Goal: Use online tool/utility: Utilize a website feature to perform a specific function

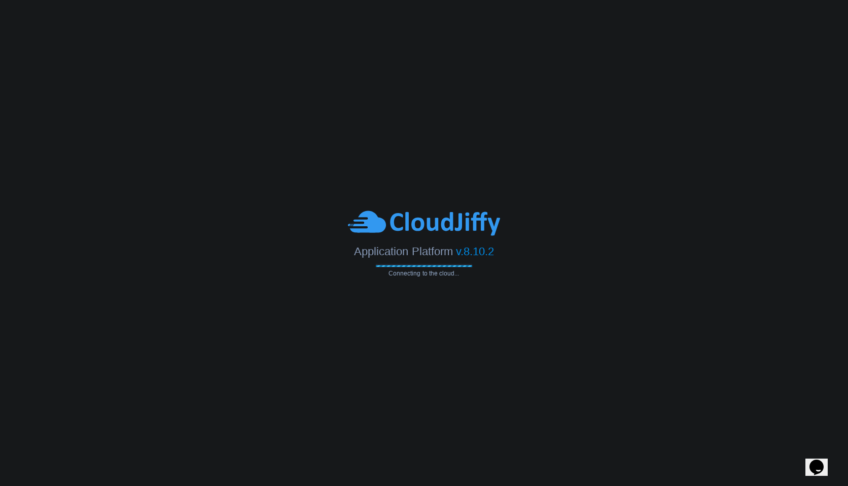
click at [269, 235] on div at bounding box center [424, 223] width 848 height 28
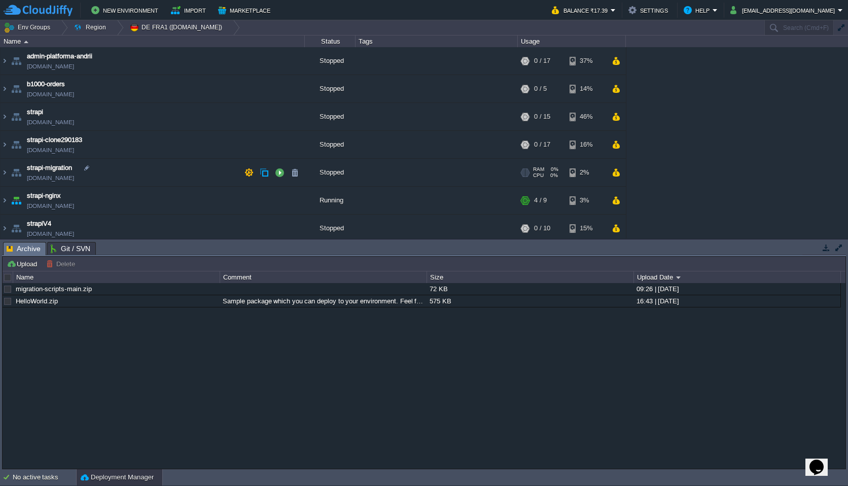
scroll to position [32, 0]
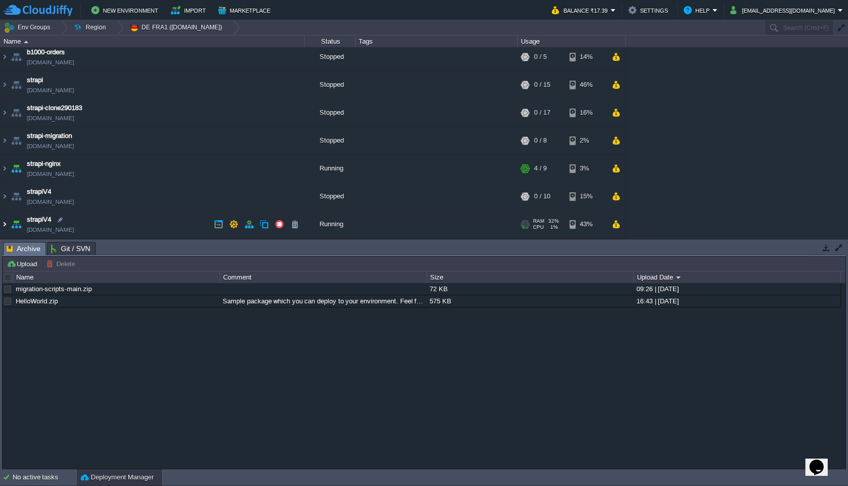
click at [5, 226] on img at bounding box center [5, 224] width 8 height 27
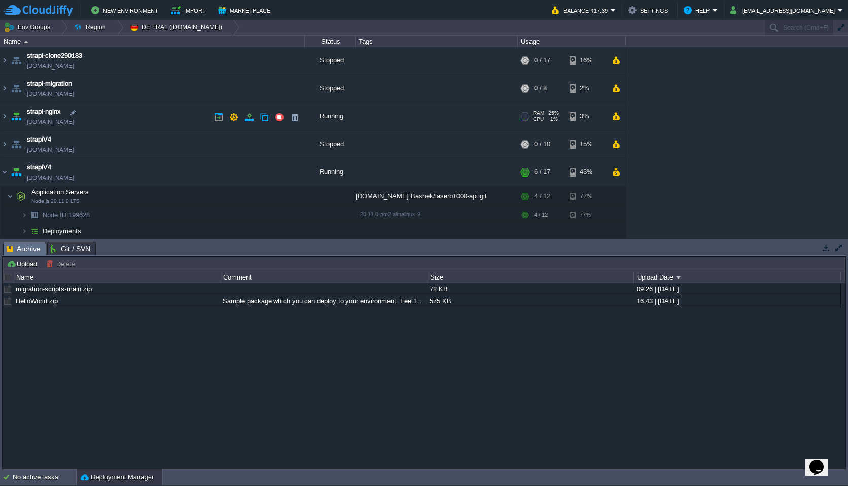
scroll to position [82, 0]
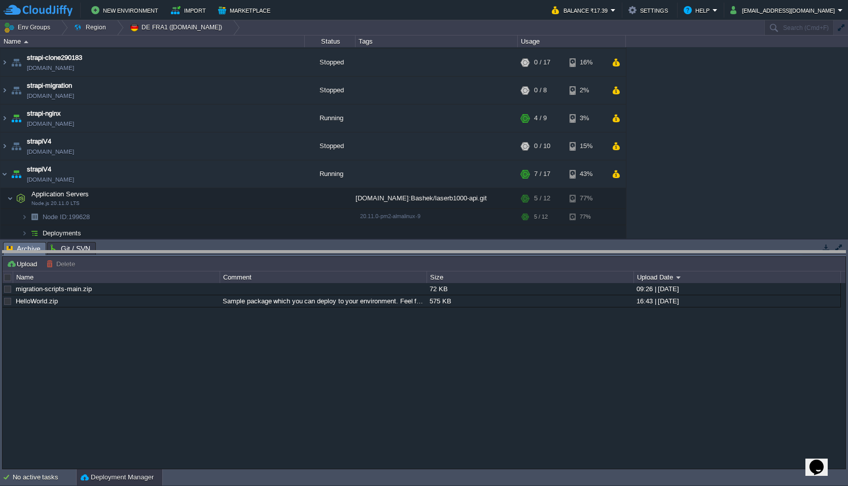
drag, startPoint x: 157, startPoint y: 251, endPoint x: 155, endPoint y: 346, distance: 95.4
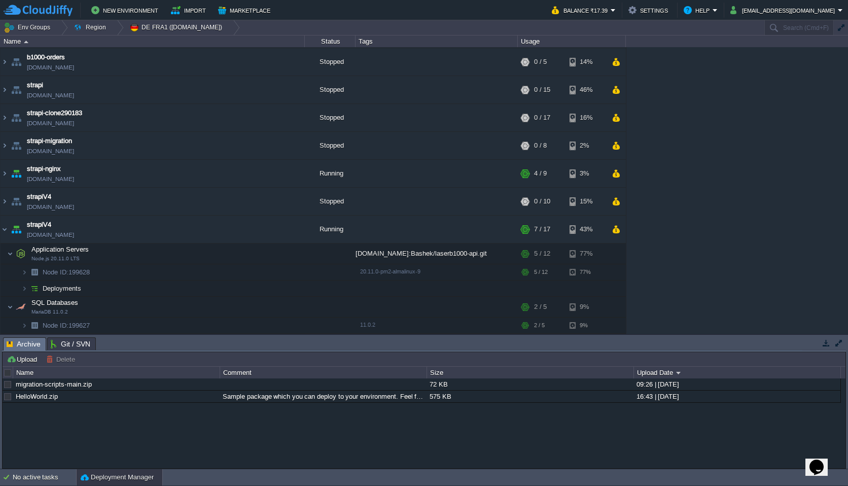
scroll to position [27, 0]
click at [5, 230] on img at bounding box center [5, 229] width 8 height 27
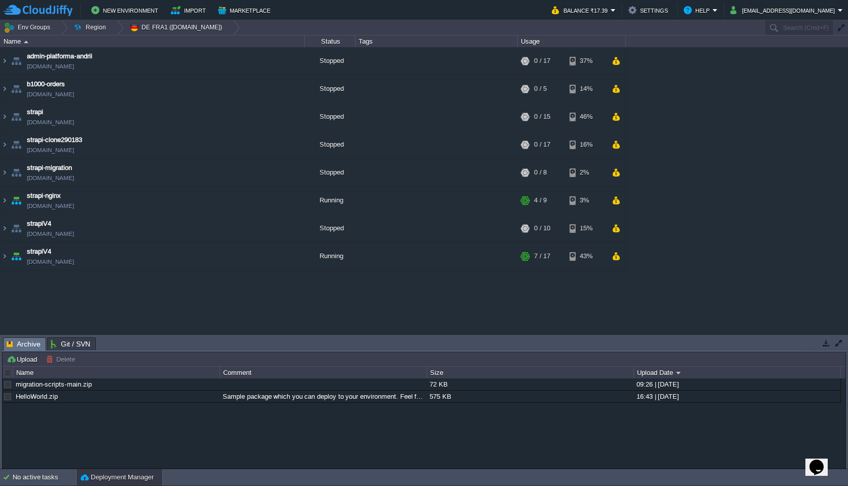
click at [62, 305] on div "admin-platforma-andrii [DOMAIN_NAME] Stopped + Add to Env Group RAM 0% CPU 0% 0…" at bounding box center [424, 190] width 848 height 287
click at [4, 257] on img at bounding box center [5, 255] width 8 height 27
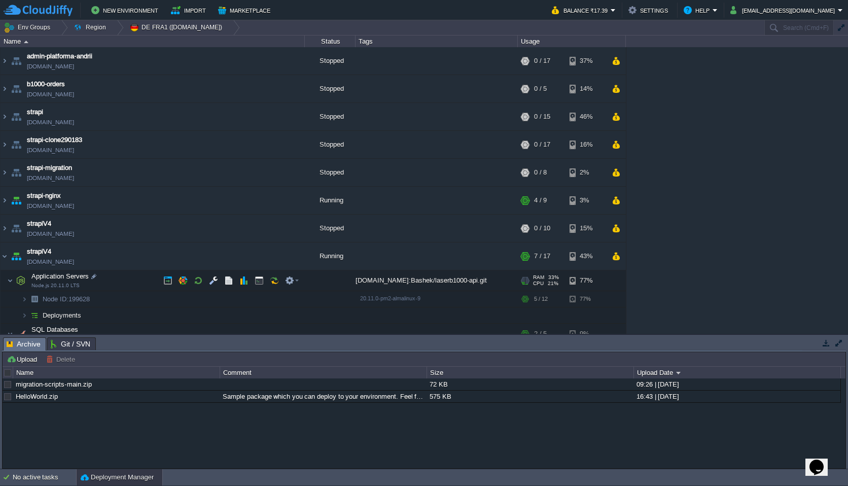
scroll to position [27, 0]
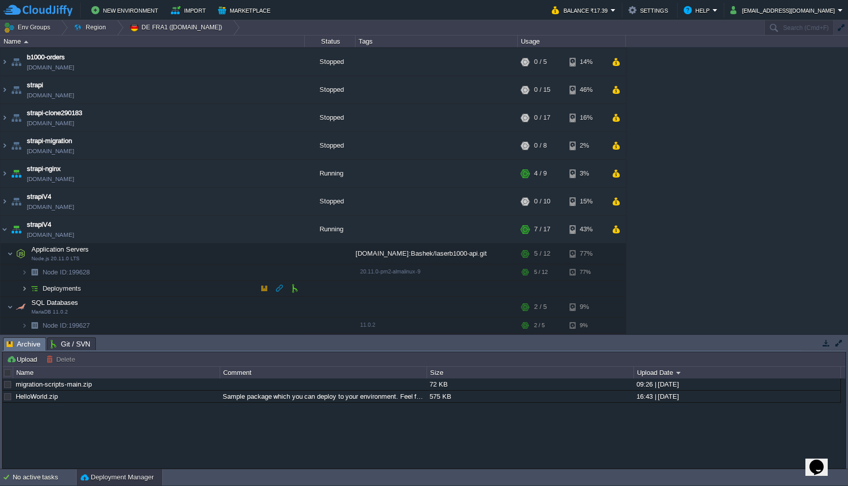
click at [23, 289] on img at bounding box center [24, 289] width 6 height 16
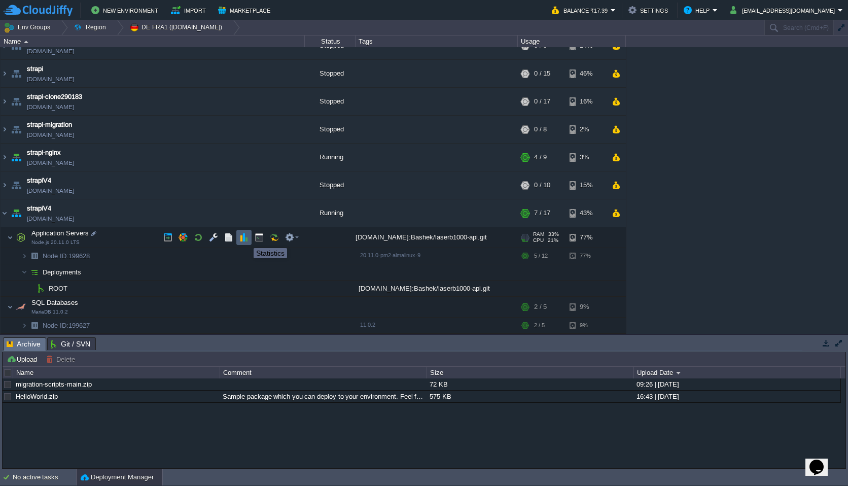
click at [246, 239] on button "button" at bounding box center [243, 237] width 9 height 9
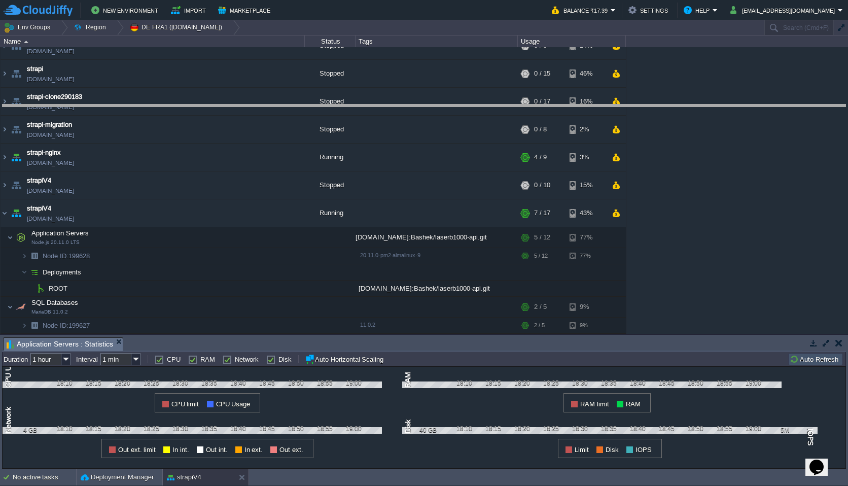
drag, startPoint x: 268, startPoint y: 339, endPoint x: 277, endPoint y: 108, distance: 231.5
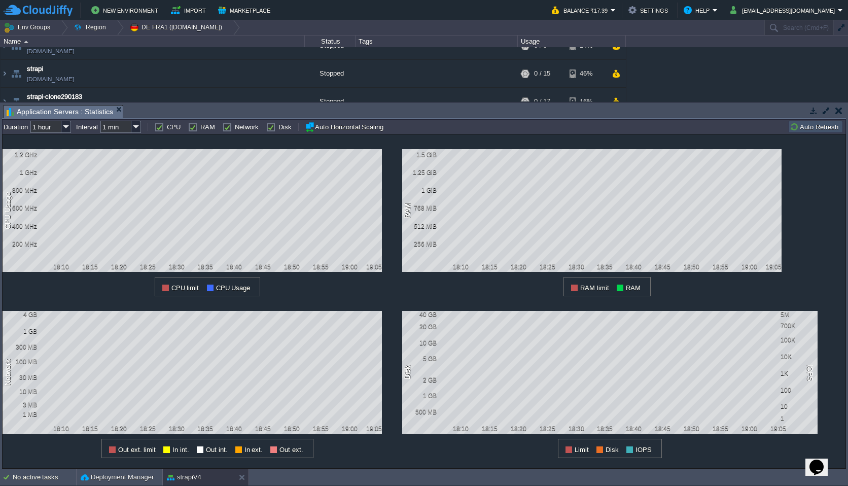
click at [814, 280] on div "1 CPU Usage 1.2 GHz 1 GHz 800 MHz 600 MHz 400 MHz 200 MHz 18:10 18:15 18:20 18:…" at bounding box center [424, 301] width 844 height 335
click at [831, 260] on div "1 CPU Usage 1.2 GHz 1 GHz 800 MHz 600 MHz 400 MHz 200 MHz 18:10 18:15 18:20 18:…" at bounding box center [424, 301] width 844 height 335
click at [798, 182] on div "1 RAM 256 MiB 512 MiB 768 MiB 1 GiB 1.25 GiB 1.5 GiB 18:10 18:15 18:20 18:25 18…" at bounding box center [602, 215] width 400 height 162
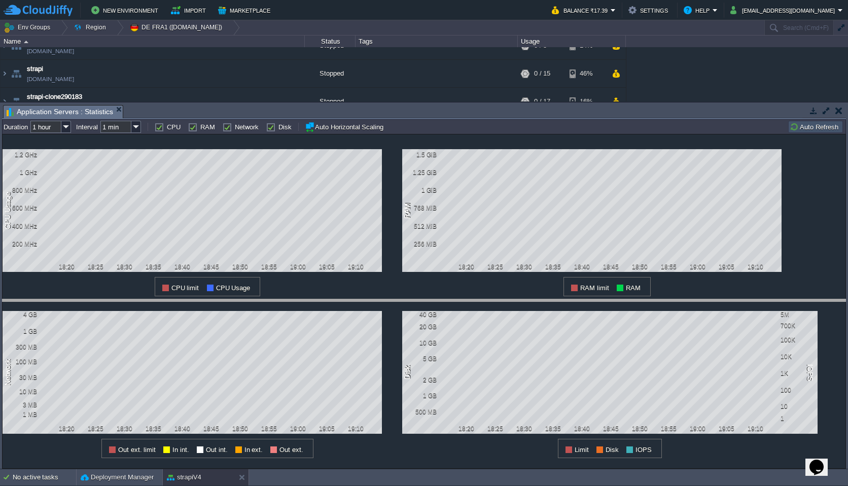
drag, startPoint x: 331, startPoint y: 111, endPoint x: 277, endPoint y: 304, distance: 200.7
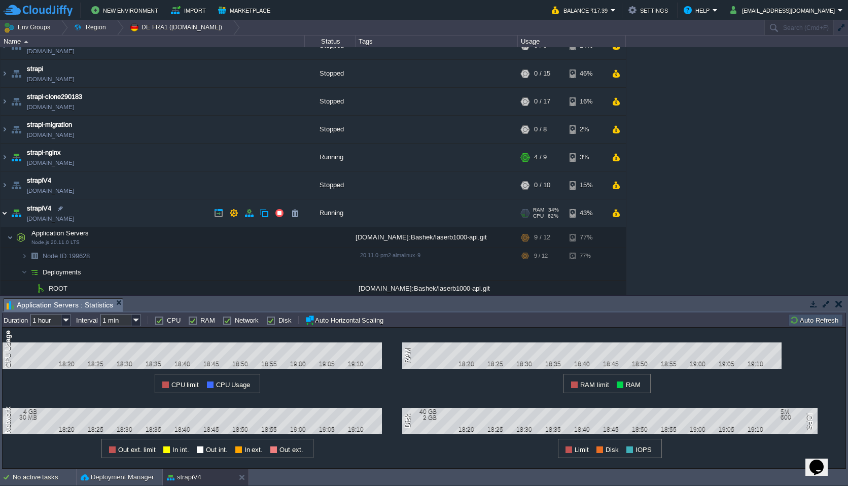
click at [6, 211] on img at bounding box center [5, 212] width 8 height 27
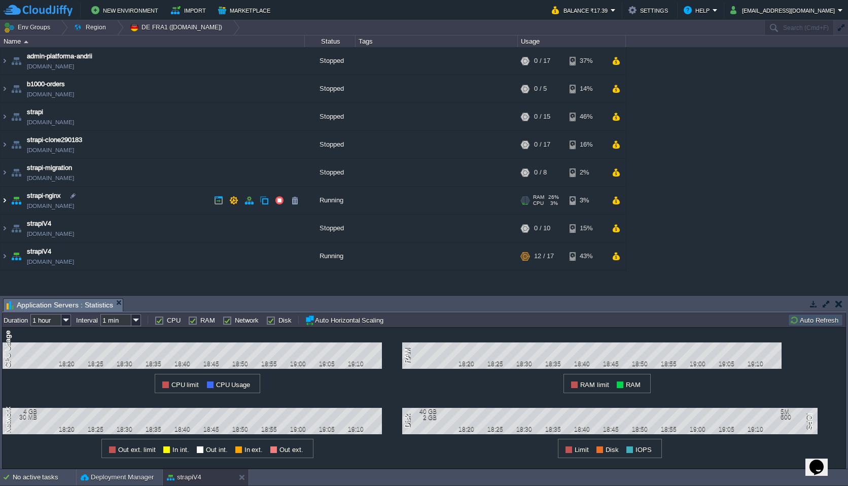
scroll to position [0, 0]
click at [5, 198] on img at bounding box center [5, 200] width 8 height 27
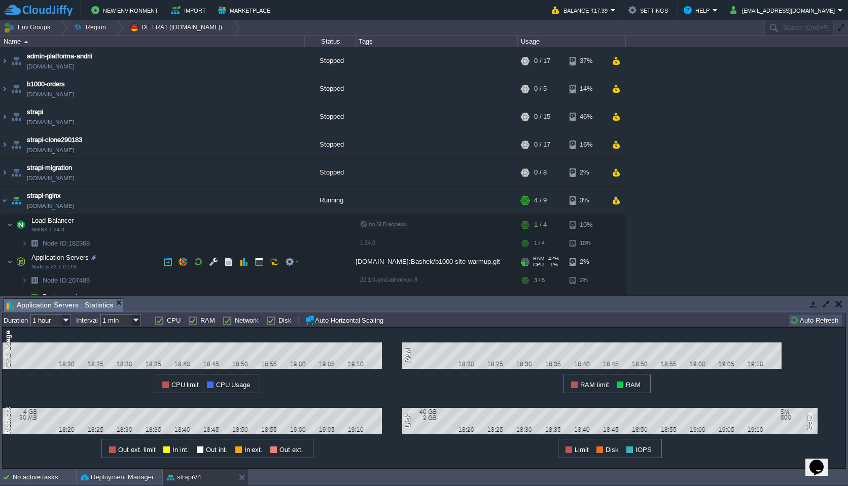
scroll to position [66, 0]
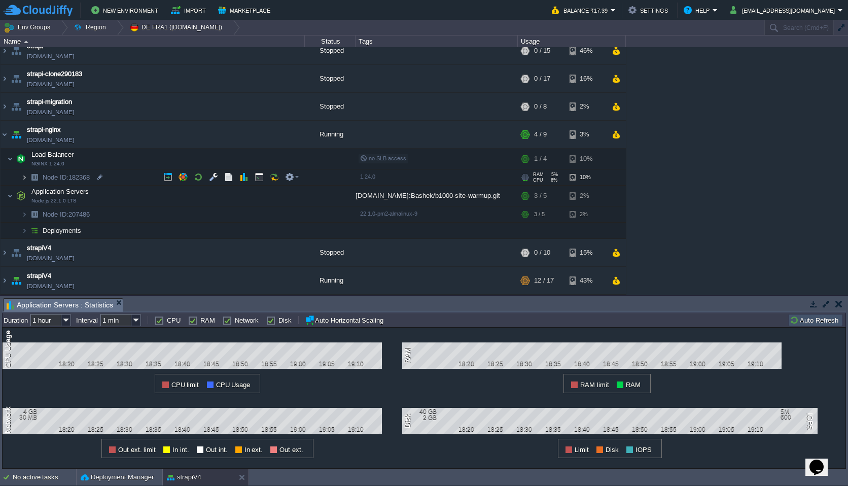
click at [25, 173] on img at bounding box center [24, 177] width 6 height 16
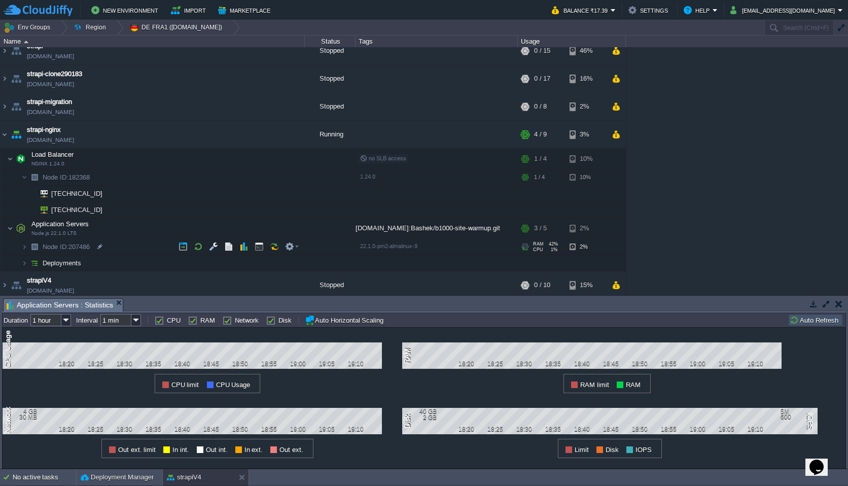
scroll to position [98, 0]
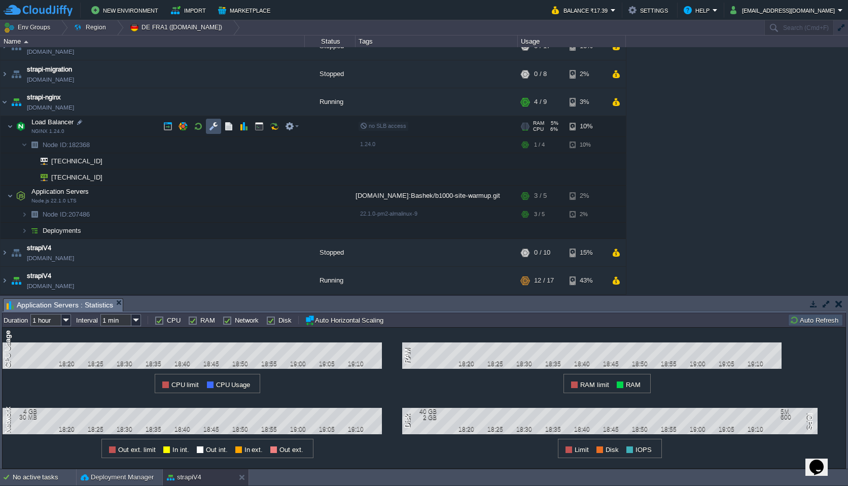
click at [217, 125] on button "button" at bounding box center [213, 126] width 9 height 9
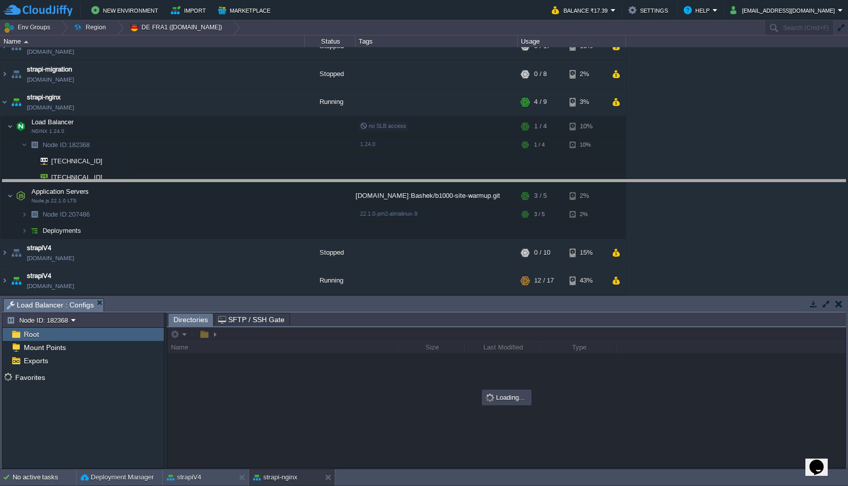
drag, startPoint x: 258, startPoint y: 306, endPoint x: 258, endPoint y: 177, distance: 129.3
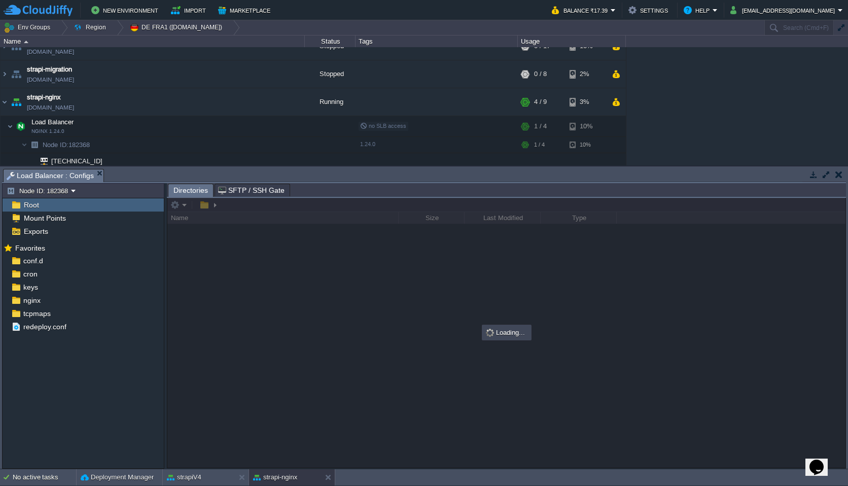
click at [255, 271] on div at bounding box center [506, 333] width 678 height 270
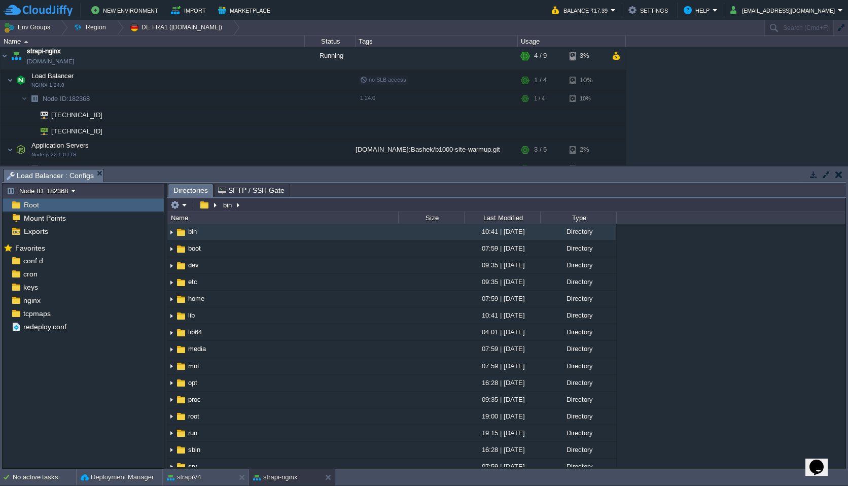
scroll to position [144, 0]
click at [256, 79] on button "button" at bounding box center [259, 81] width 9 height 9
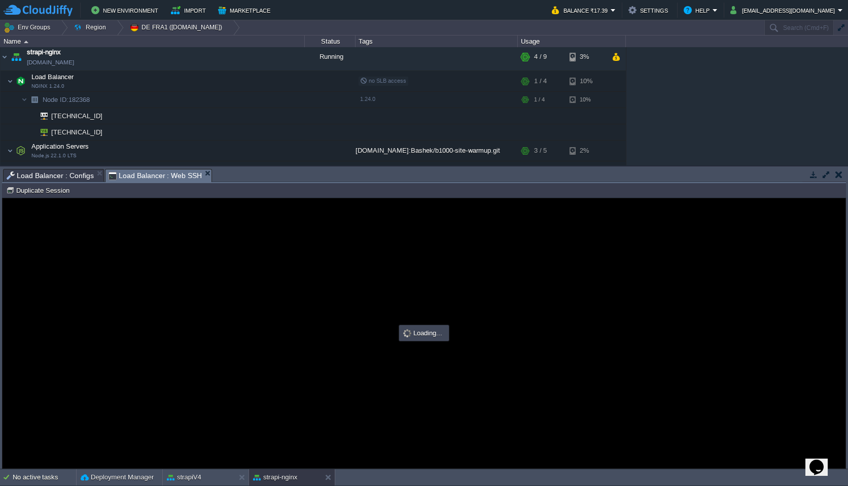
click at [226, 334] on div at bounding box center [424, 333] width 843 height 270
click at [246, 287] on div at bounding box center [424, 333] width 843 height 270
type input "#000000"
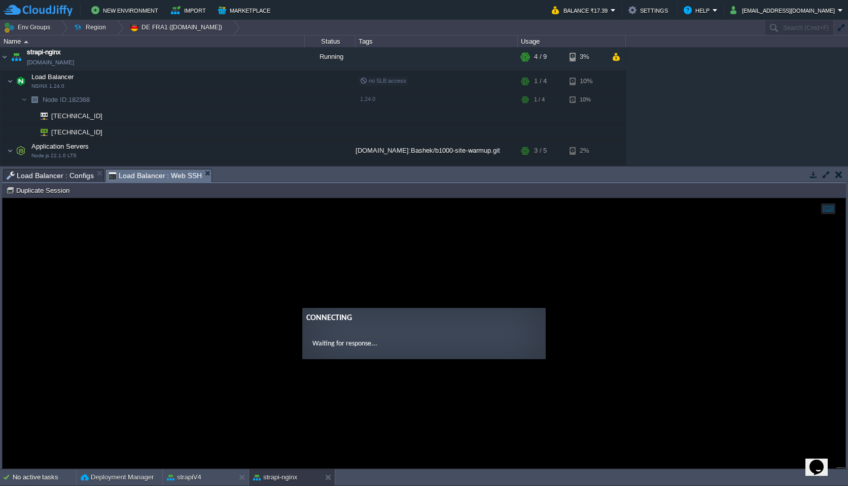
click at [246, 287] on guac-modal "Connecting Waiting for response..." at bounding box center [424, 333] width 843 height 270
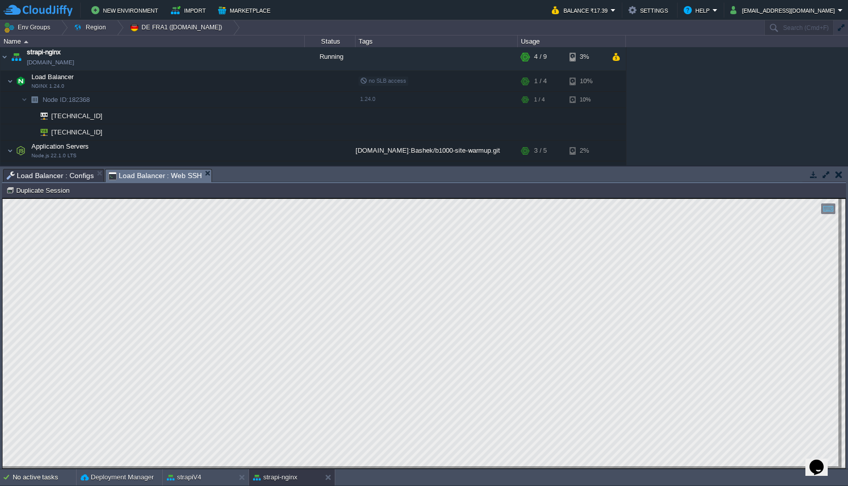
click at [3, 198] on html "Copy: Cmd + C Paste: Cmd + V Settings: Ctrl + Shift + Alt 0" at bounding box center [424, 198] width 843 height 0
click at [3, 329] on iframe at bounding box center [424, 333] width 843 height 270
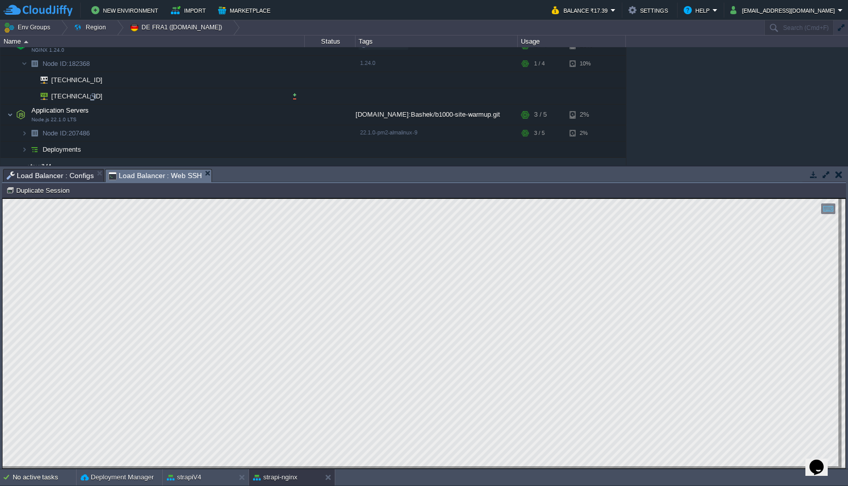
scroll to position [228, 0]
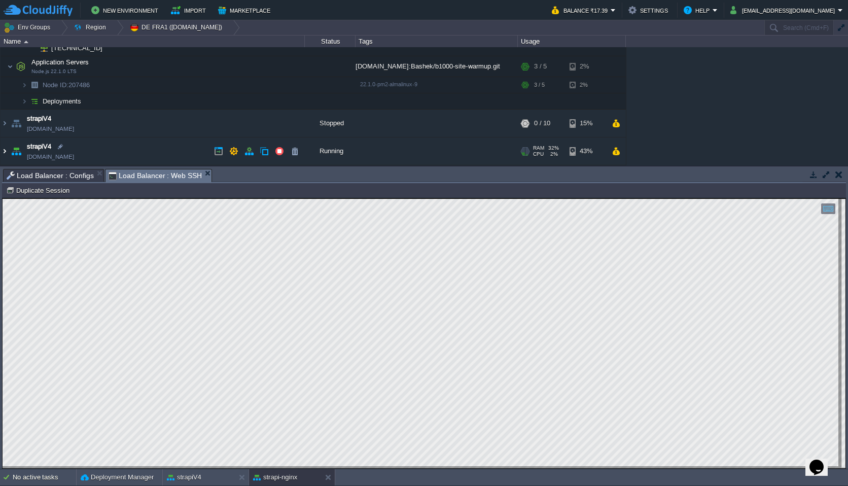
click at [5, 148] on img at bounding box center [5, 150] width 8 height 27
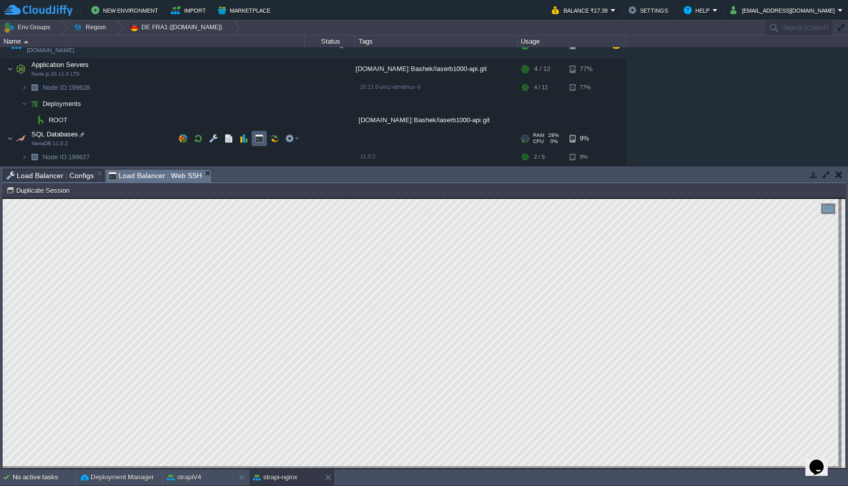
click at [260, 137] on button "button" at bounding box center [259, 138] width 9 height 9
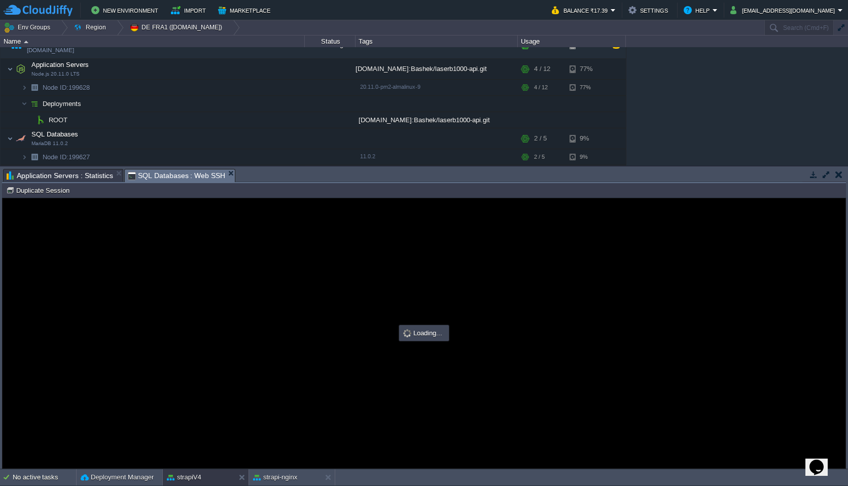
scroll to position [0, 0]
type input "#000000"
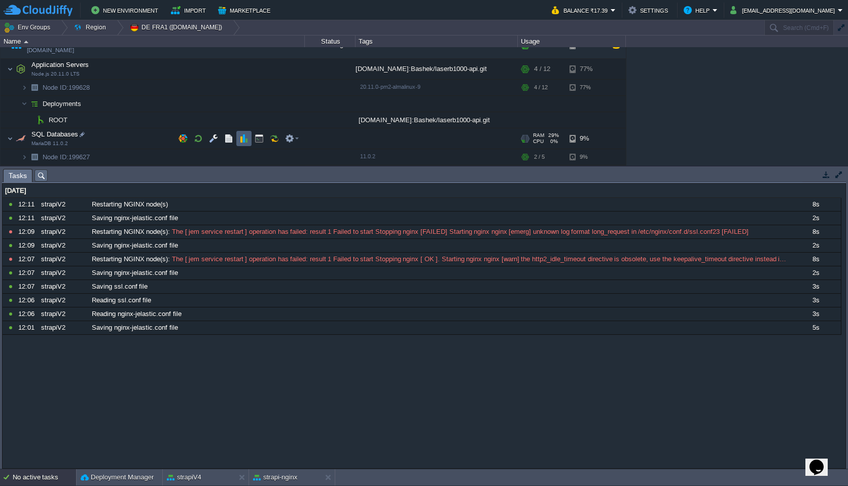
click at [247, 138] on button "button" at bounding box center [243, 138] width 9 height 9
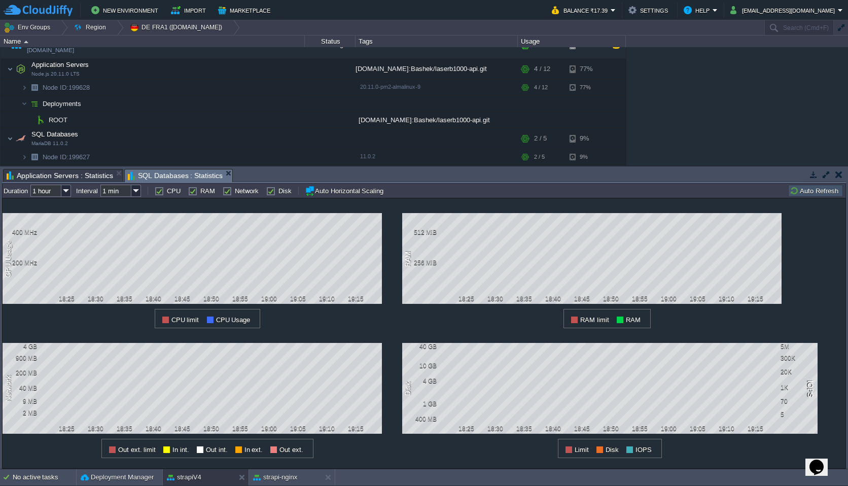
click at [700, 137] on div "admin-platforma-andrii [DOMAIN_NAME] Stopped + Add to Env Group RAM 0% CPU 0% 0…" at bounding box center [424, 106] width 848 height 118
click at [67, 194] on img at bounding box center [66, 191] width 10 height 12
click at [112, 191] on input "1 min" at bounding box center [115, 191] width 31 height 12
click at [423, 188] on td "all Duration 1 hour Interval 1 min CPU RAM Network Disk Auto Horizontal Scaling" at bounding box center [395, 191] width 783 height 12
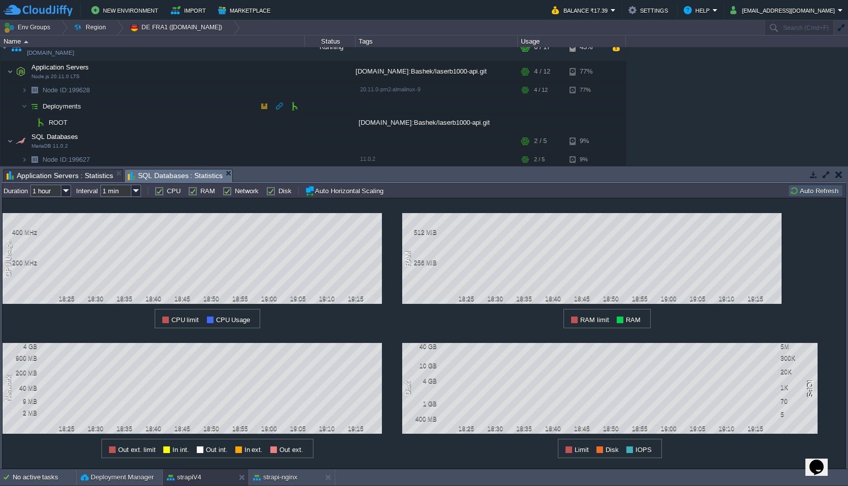
scroll to position [332, 0]
click at [247, 71] on button "button" at bounding box center [243, 70] width 9 height 9
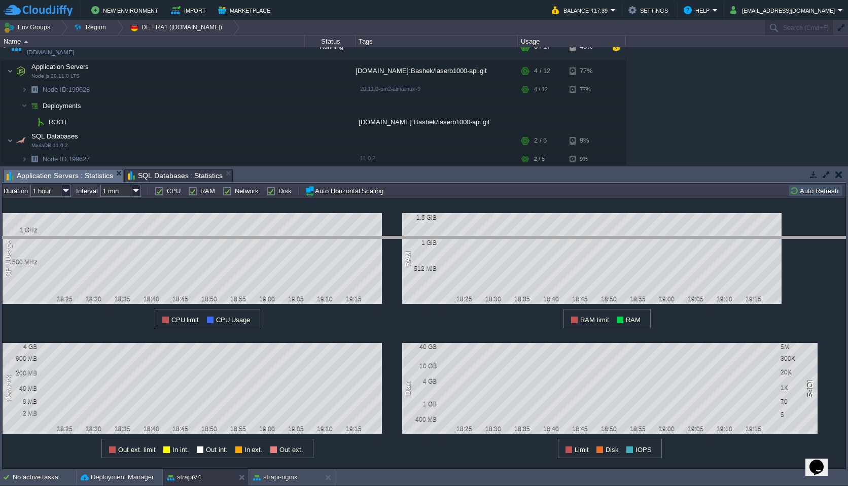
drag, startPoint x: 308, startPoint y: 171, endPoint x: 309, endPoint y: 239, distance: 67.5
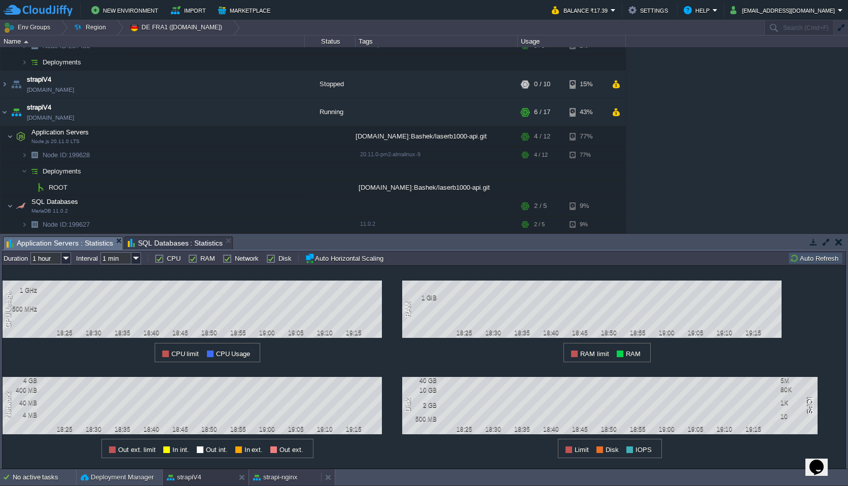
click at [275, 478] on button "strapi-nginx" at bounding box center [275, 477] width 44 height 10
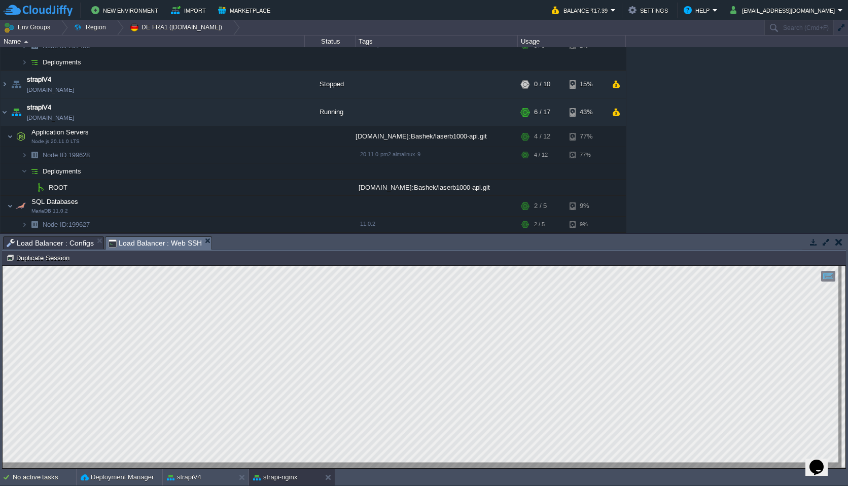
type textarea "bytes=2"
click at [652, 147] on div "admin-platforma-andrii [DOMAIN_NAME] Stopped + Add to Env Group RAM 0% CPU 0% 0…" at bounding box center [424, 140] width 848 height 186
click at [242, 137] on button "button" at bounding box center [243, 136] width 9 height 9
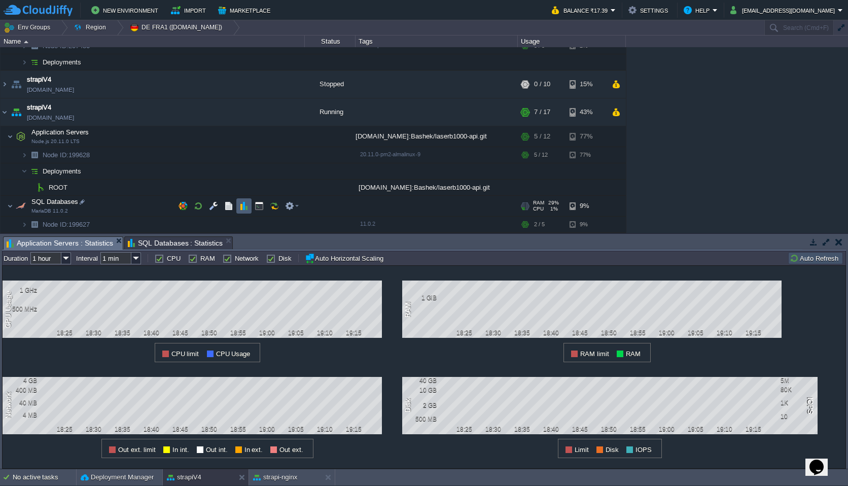
click at [241, 204] on button "button" at bounding box center [243, 205] width 9 height 9
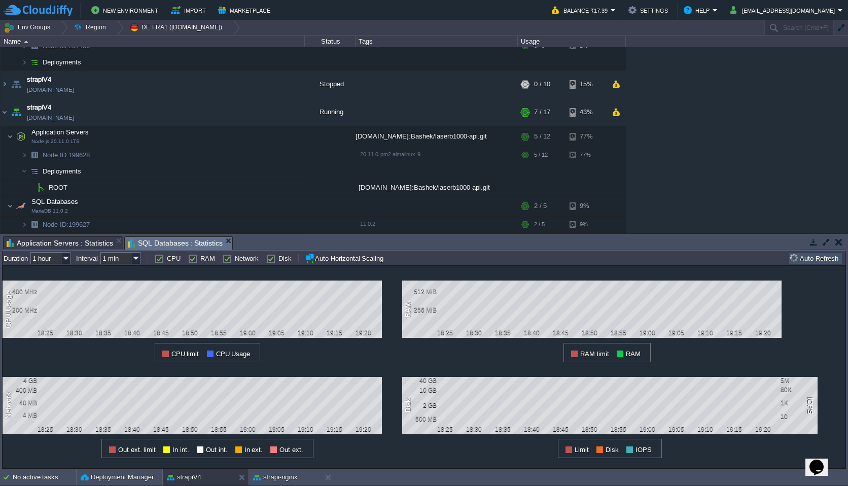
click at [393, 420] on div "1 Network 4 GB 400 MB 40 MB 4 MB 18:25 18:30 18:35 18:40 18:45 18:50 18:55 19:0…" at bounding box center [203, 410] width 400 height 96
click at [276, 478] on button "strapi-nginx" at bounding box center [275, 477] width 44 height 10
